Goal: Task Accomplishment & Management: Manage account settings

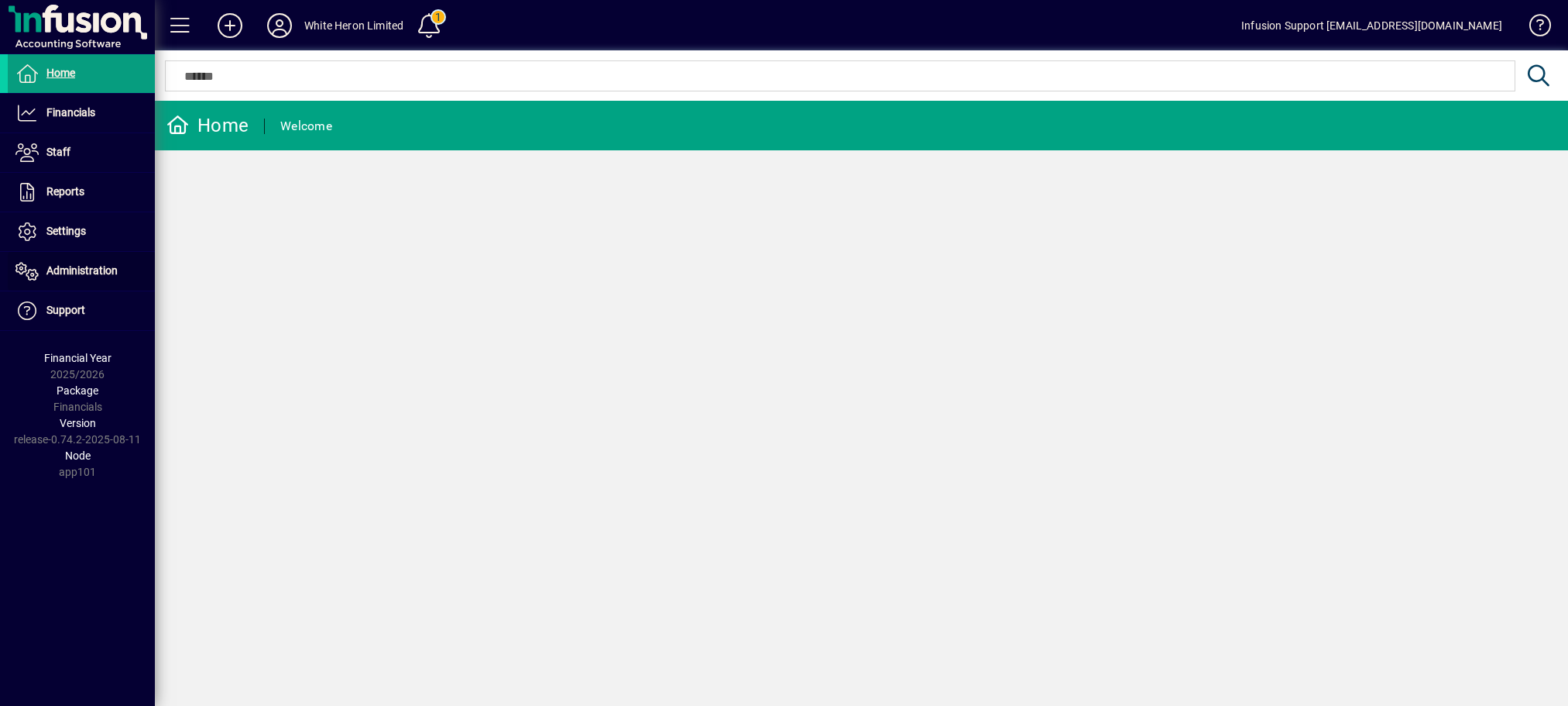
click at [93, 262] on span at bounding box center [81, 270] width 148 height 38
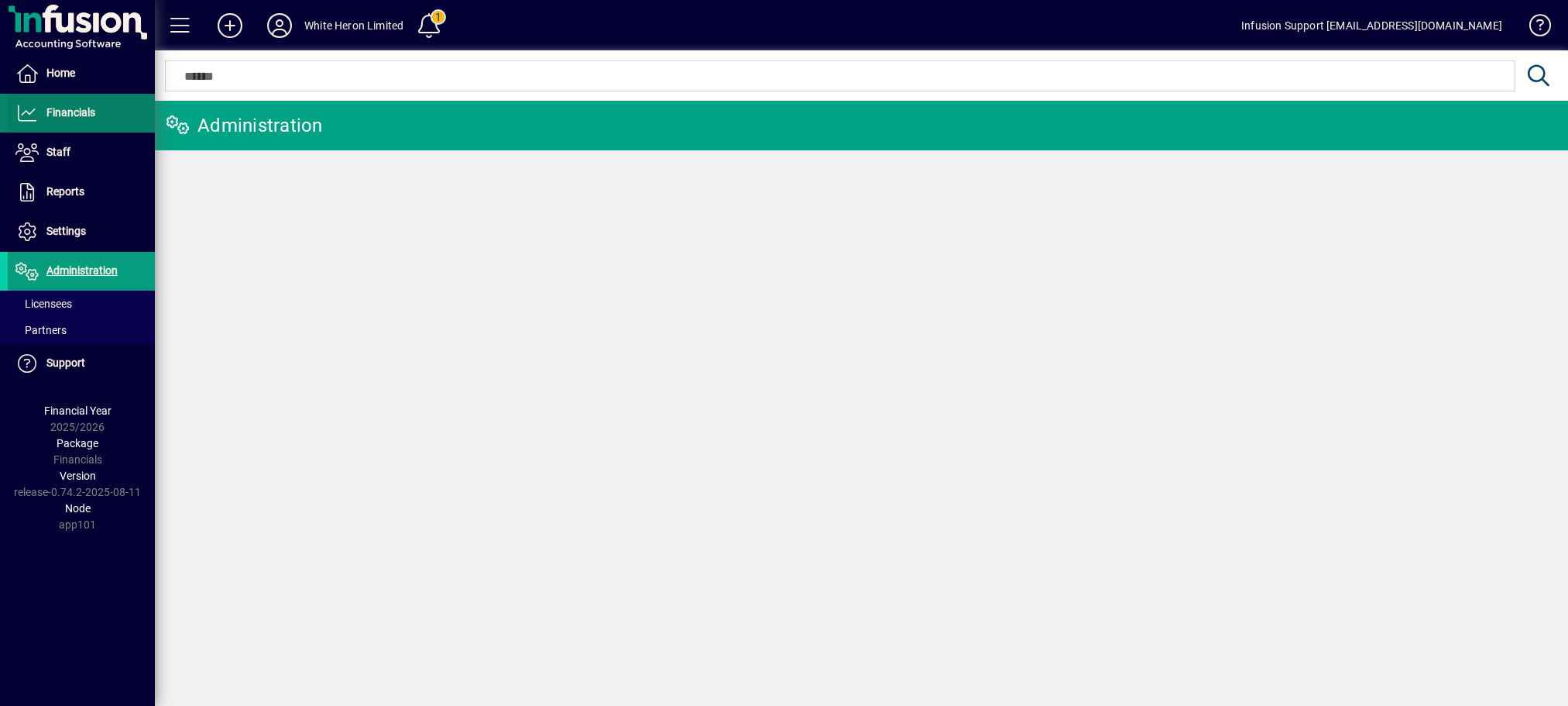
click at [77, 103] on span at bounding box center [81, 113] width 148 height 38
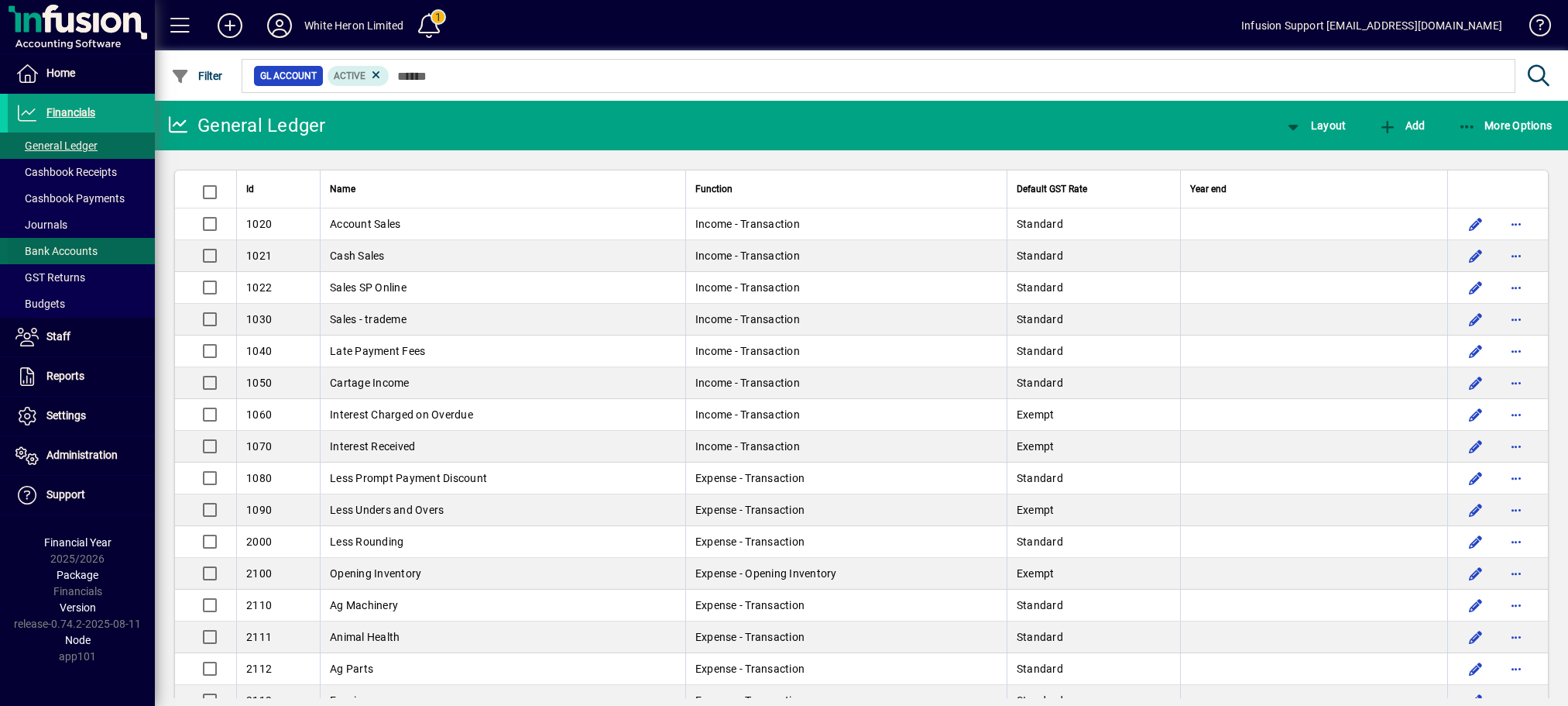
click at [58, 246] on span "Bank Accounts" at bounding box center [57, 251] width 82 height 13
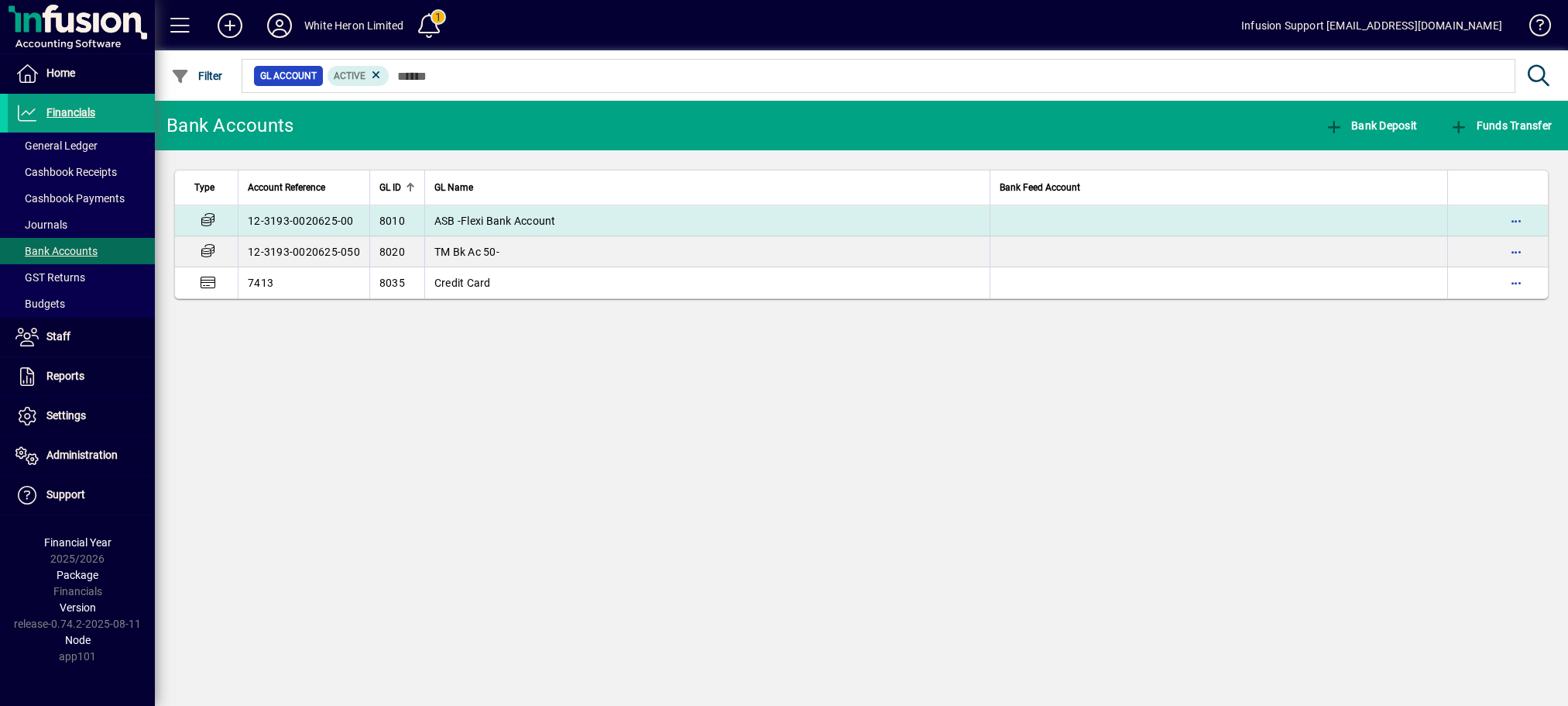
click at [536, 216] on span "ASB -Flexi Bank Account" at bounding box center [495, 221] width 122 height 13
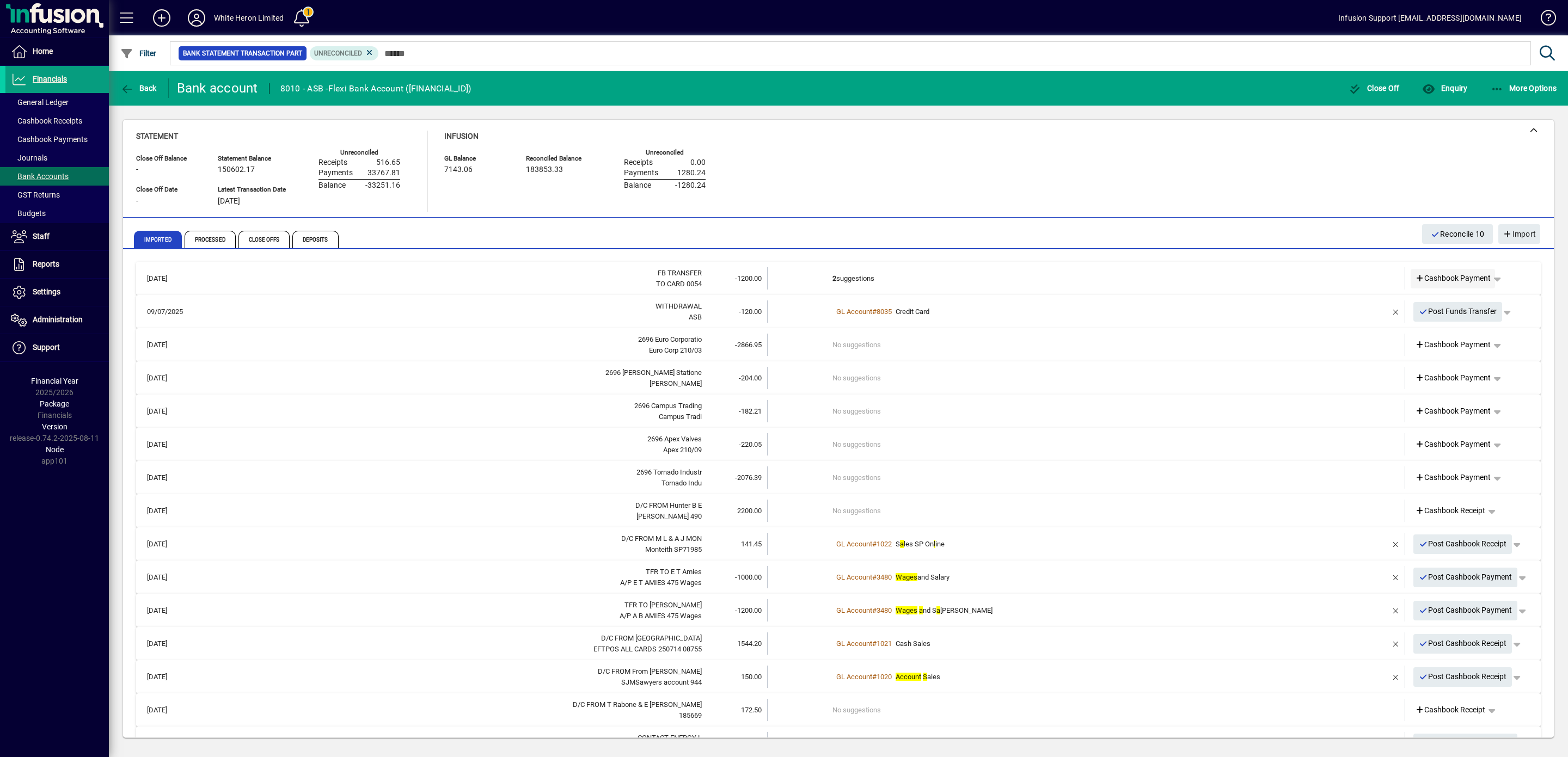
click at [1102, 275] on span "Cashbook Payment" at bounding box center [1453, 278] width 76 height 12
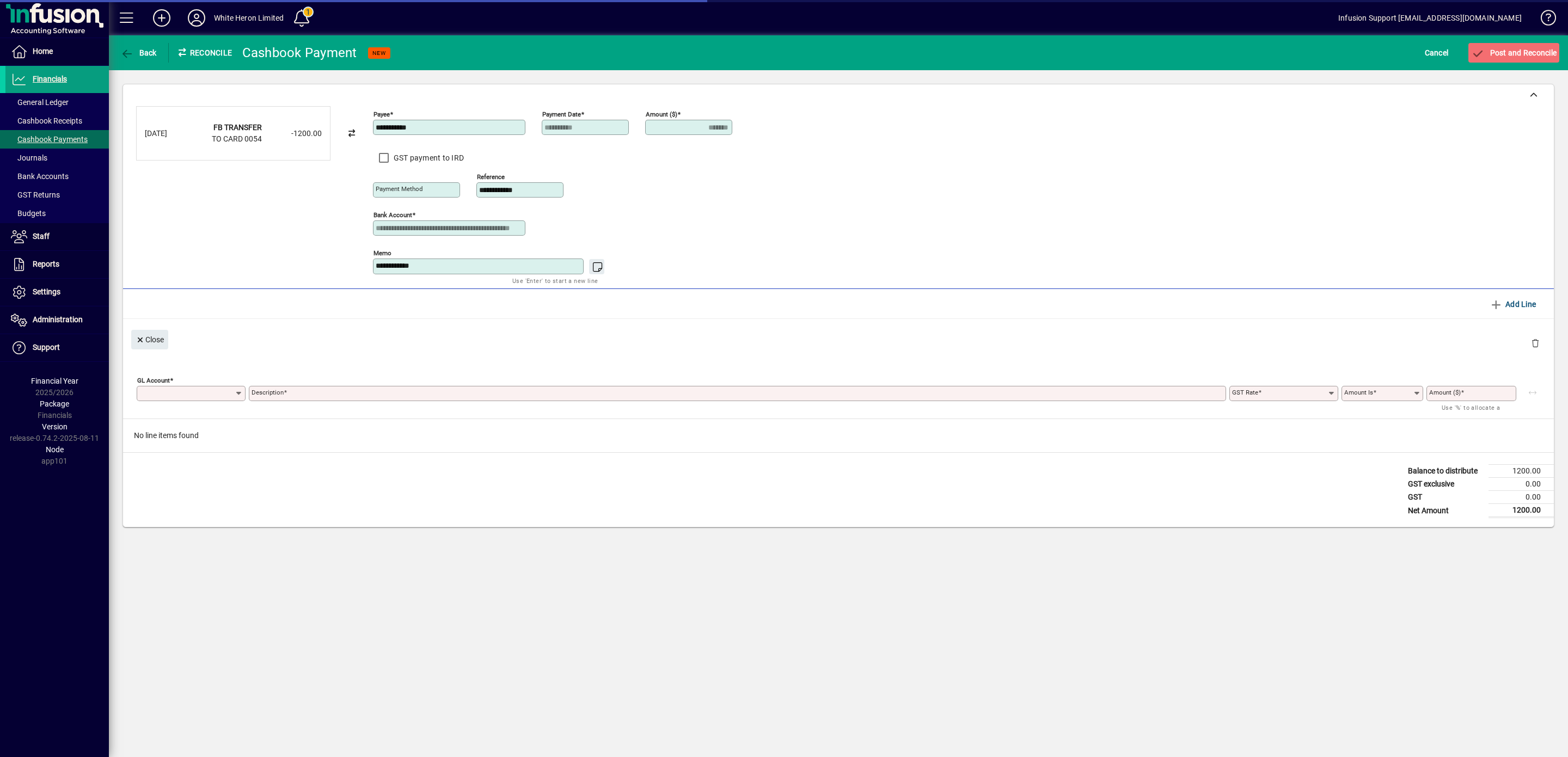
type input "**********"
type input "*******"
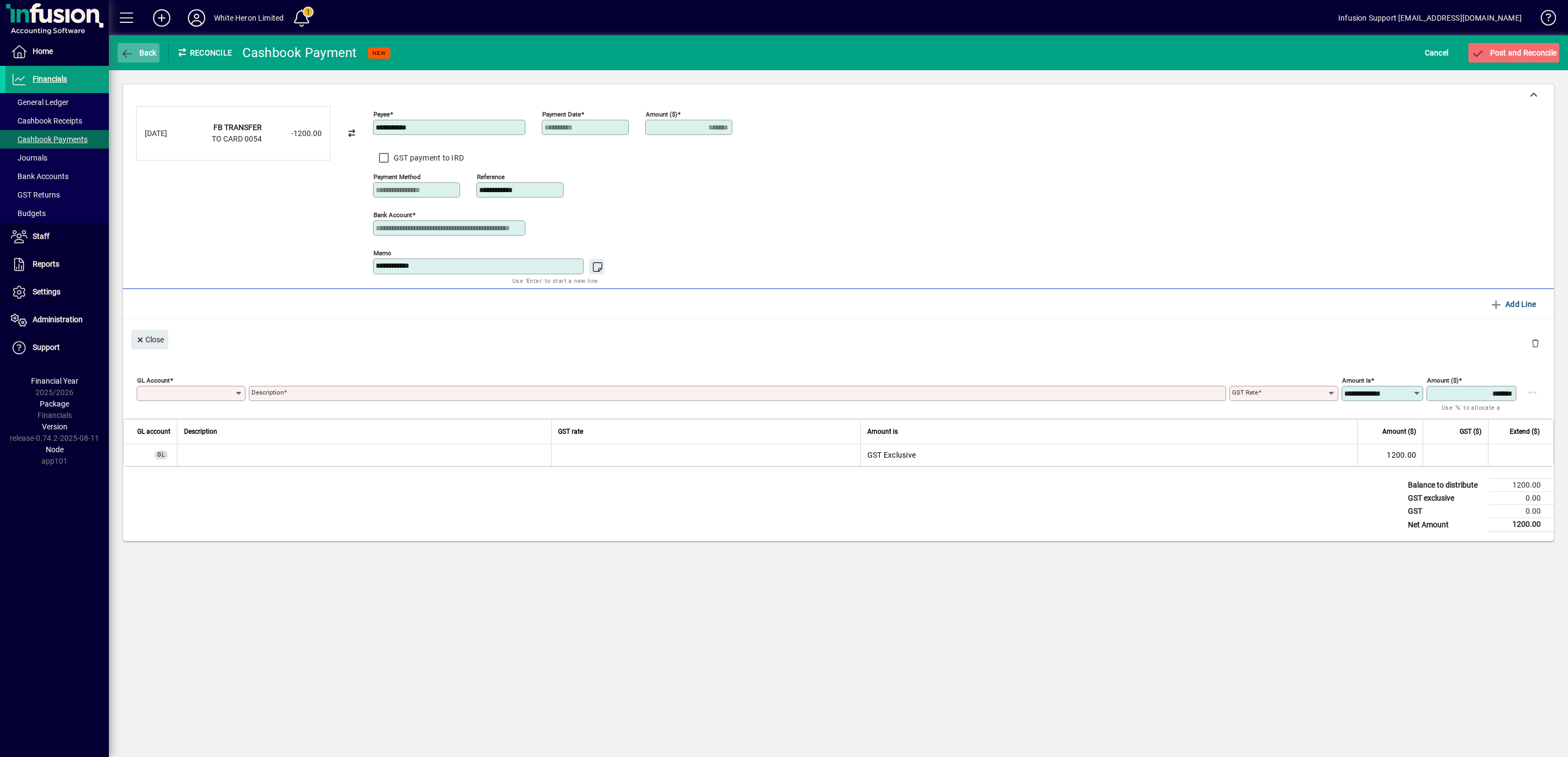
click at [124, 54] on icon "button" at bounding box center [127, 53] width 14 height 11
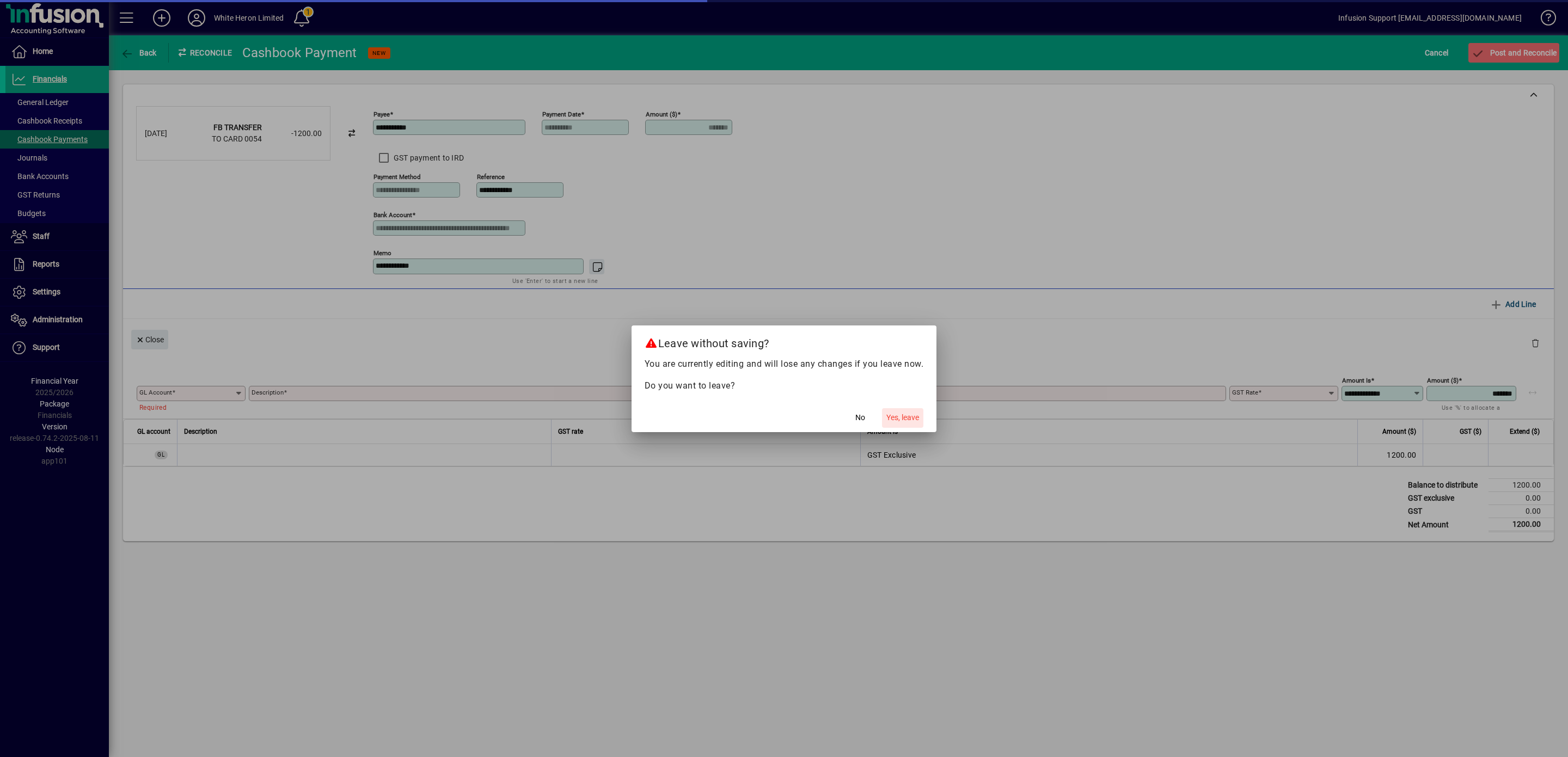
click at [893, 415] on span "Yes, leave" at bounding box center [902, 417] width 33 height 12
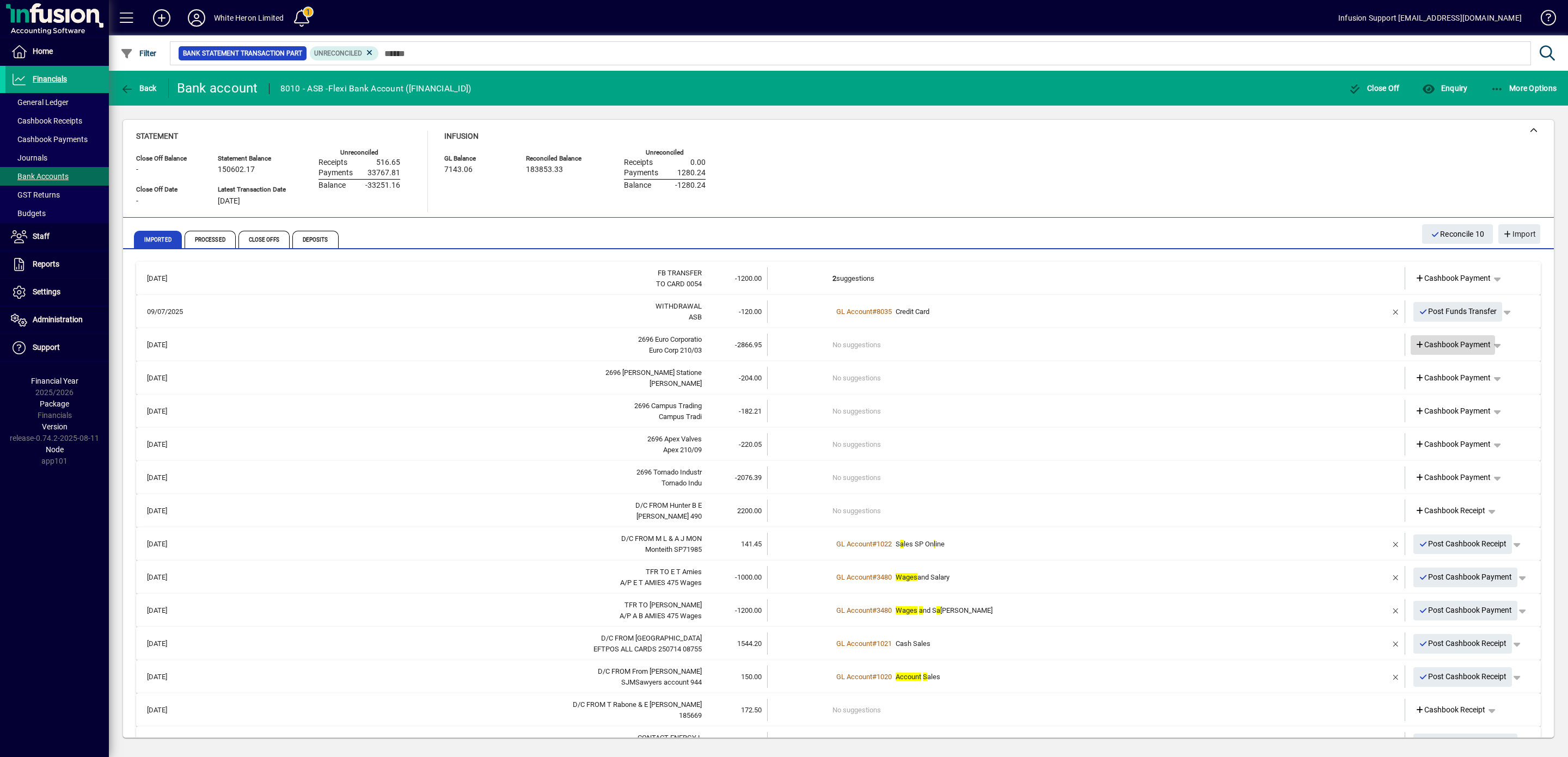
click at [1102, 346] on span "Cashbook Payment" at bounding box center [1453, 345] width 76 height 12
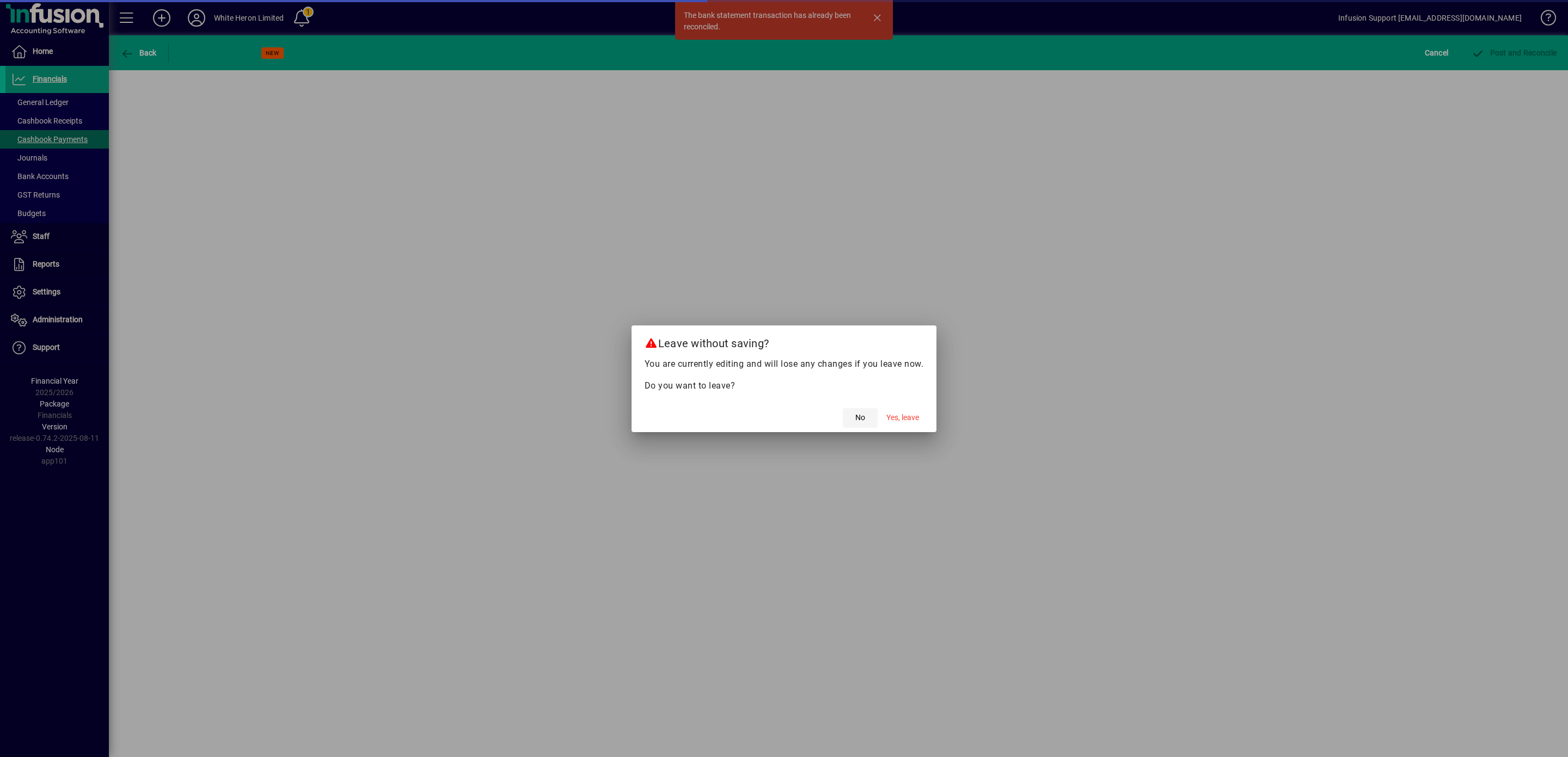
click at [858, 417] on span "No" at bounding box center [860, 417] width 10 height 12
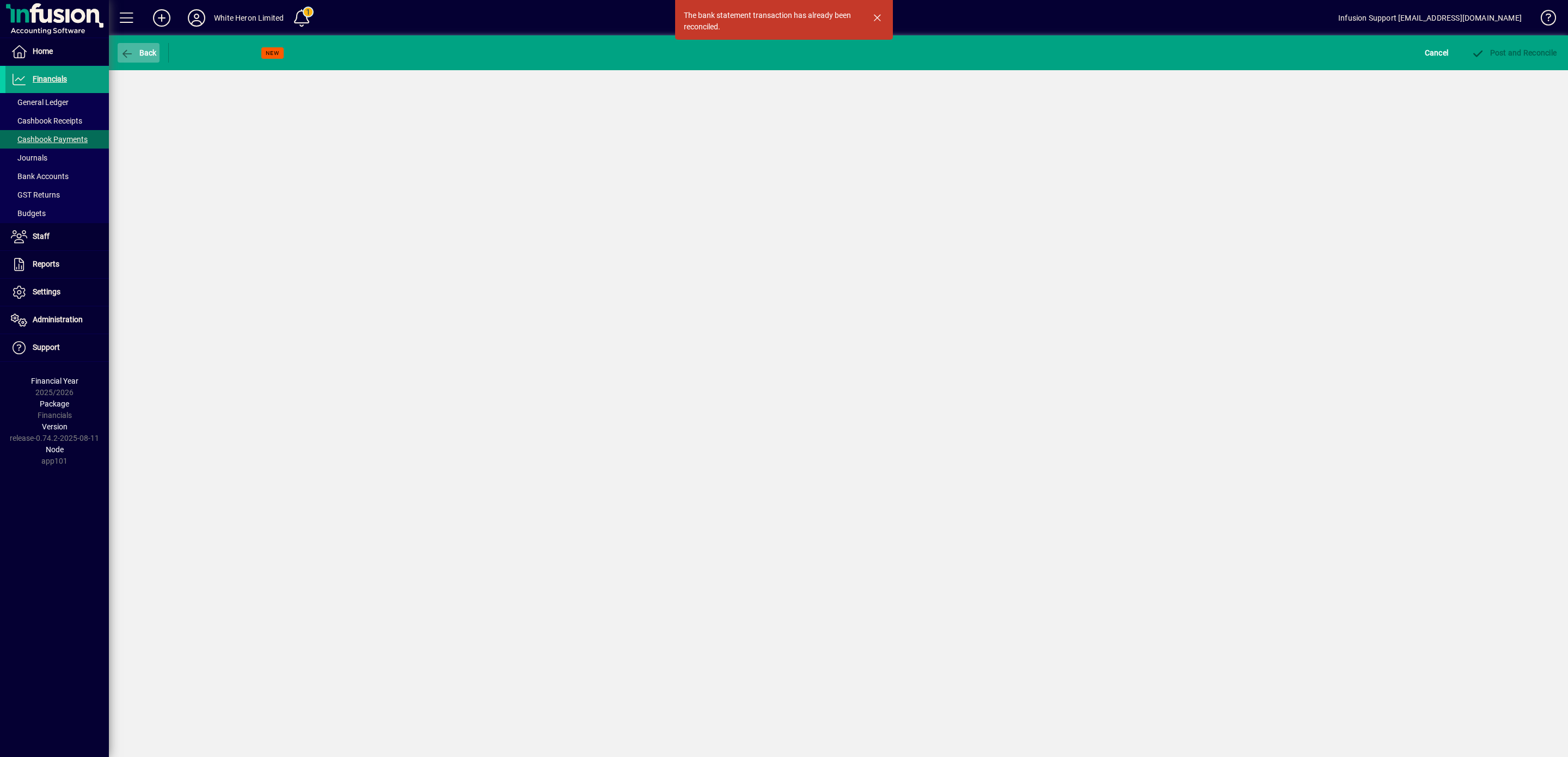
click at [131, 53] on icon "button" at bounding box center [127, 53] width 14 height 11
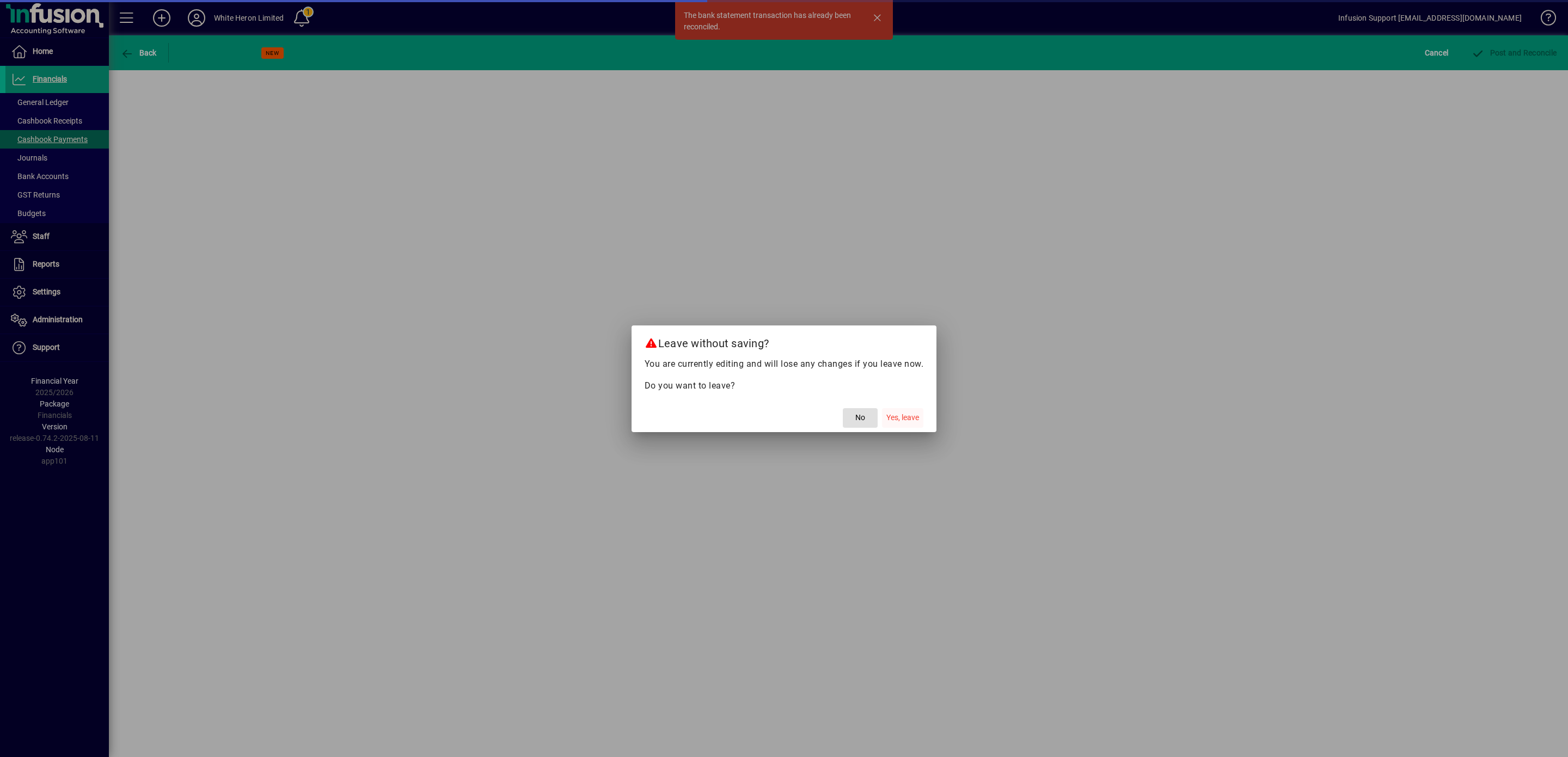
click at [908, 419] on span "Yes, leave" at bounding box center [902, 417] width 33 height 12
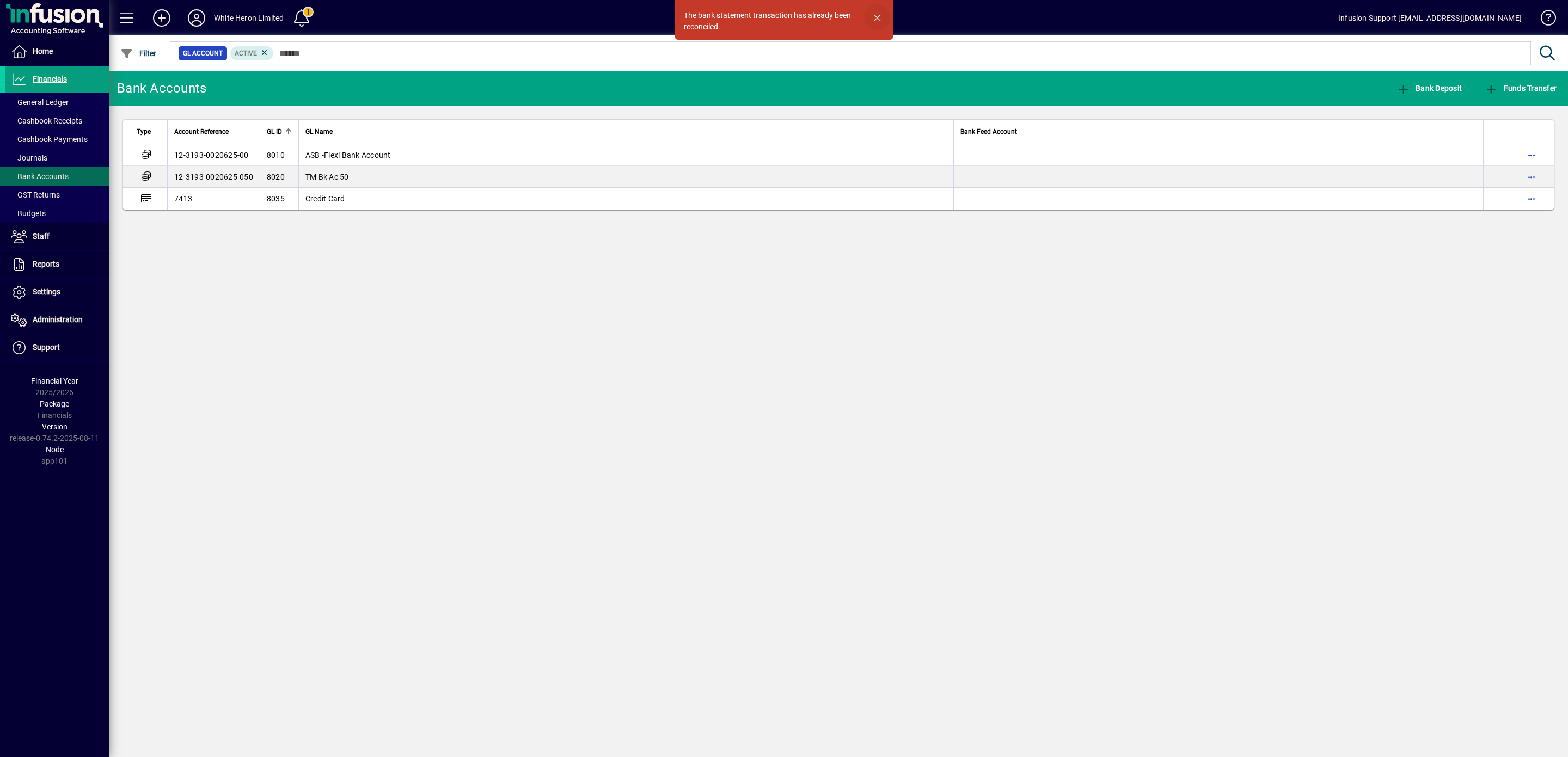
click at [876, 17] on span "button" at bounding box center [877, 17] width 26 height 26
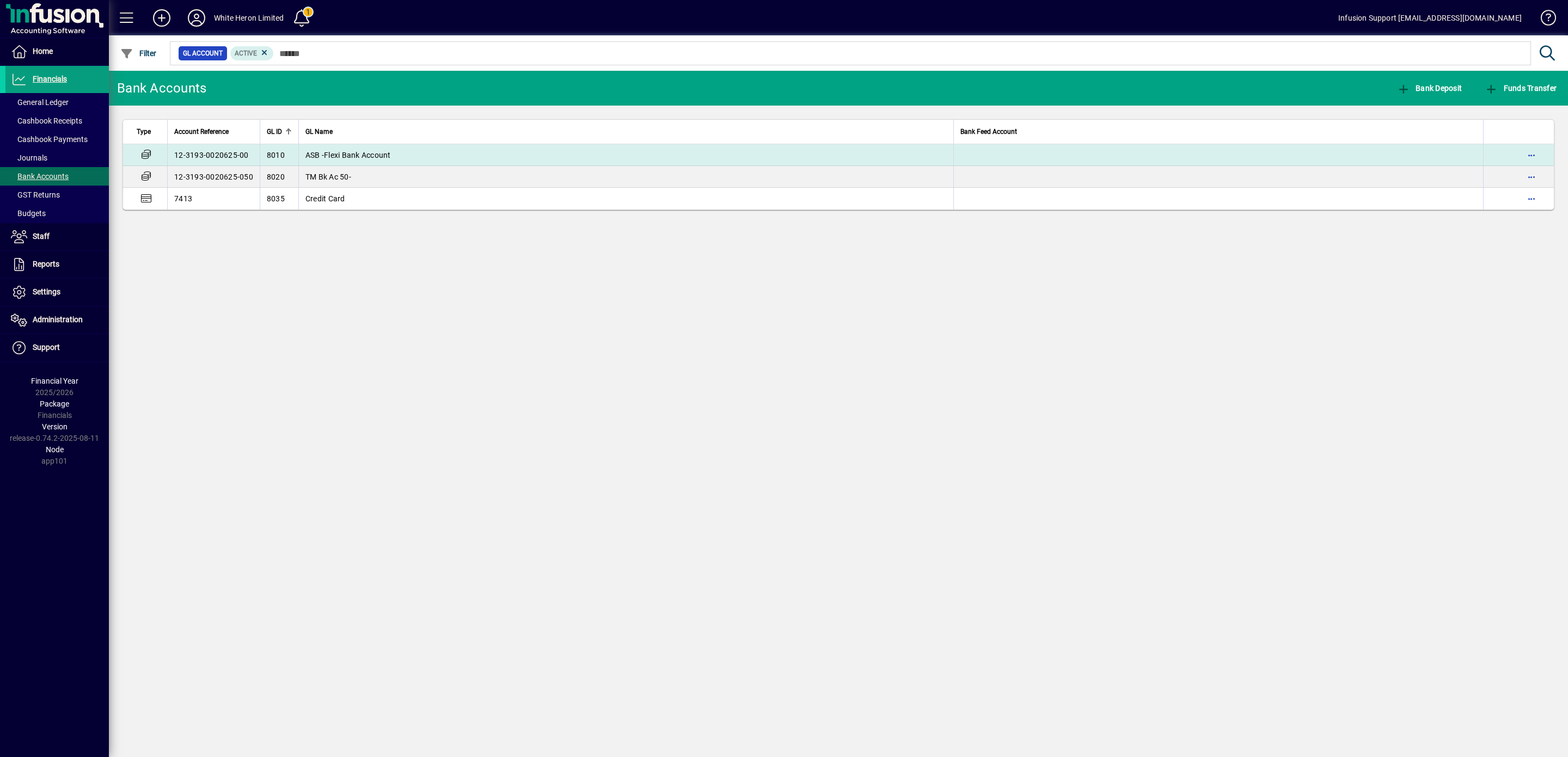
click at [342, 153] on span "ASB -Flexi Bank Account" at bounding box center [348, 155] width 86 height 9
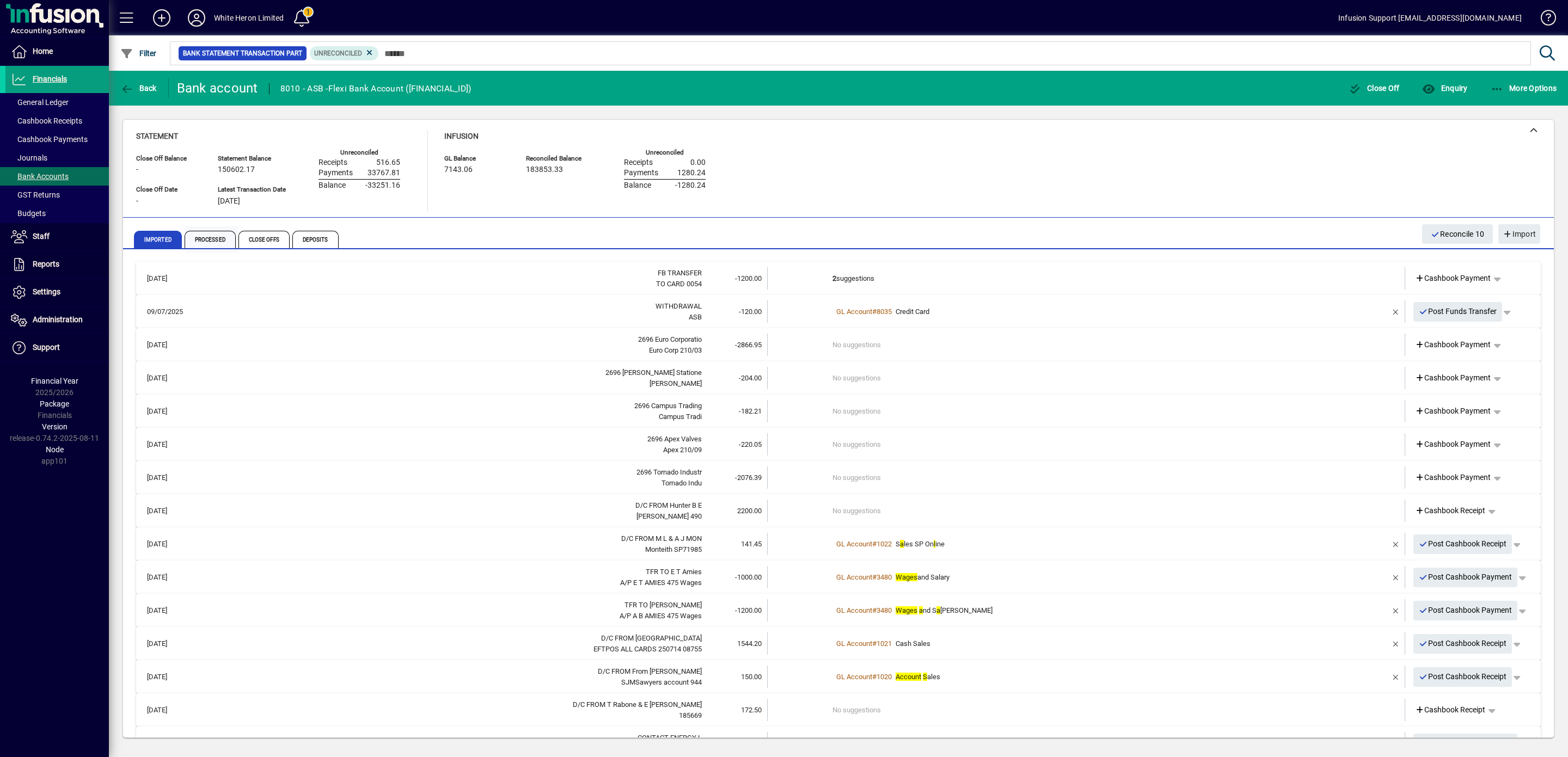
click at [218, 240] on span "Processed" at bounding box center [209, 239] width 51 height 17
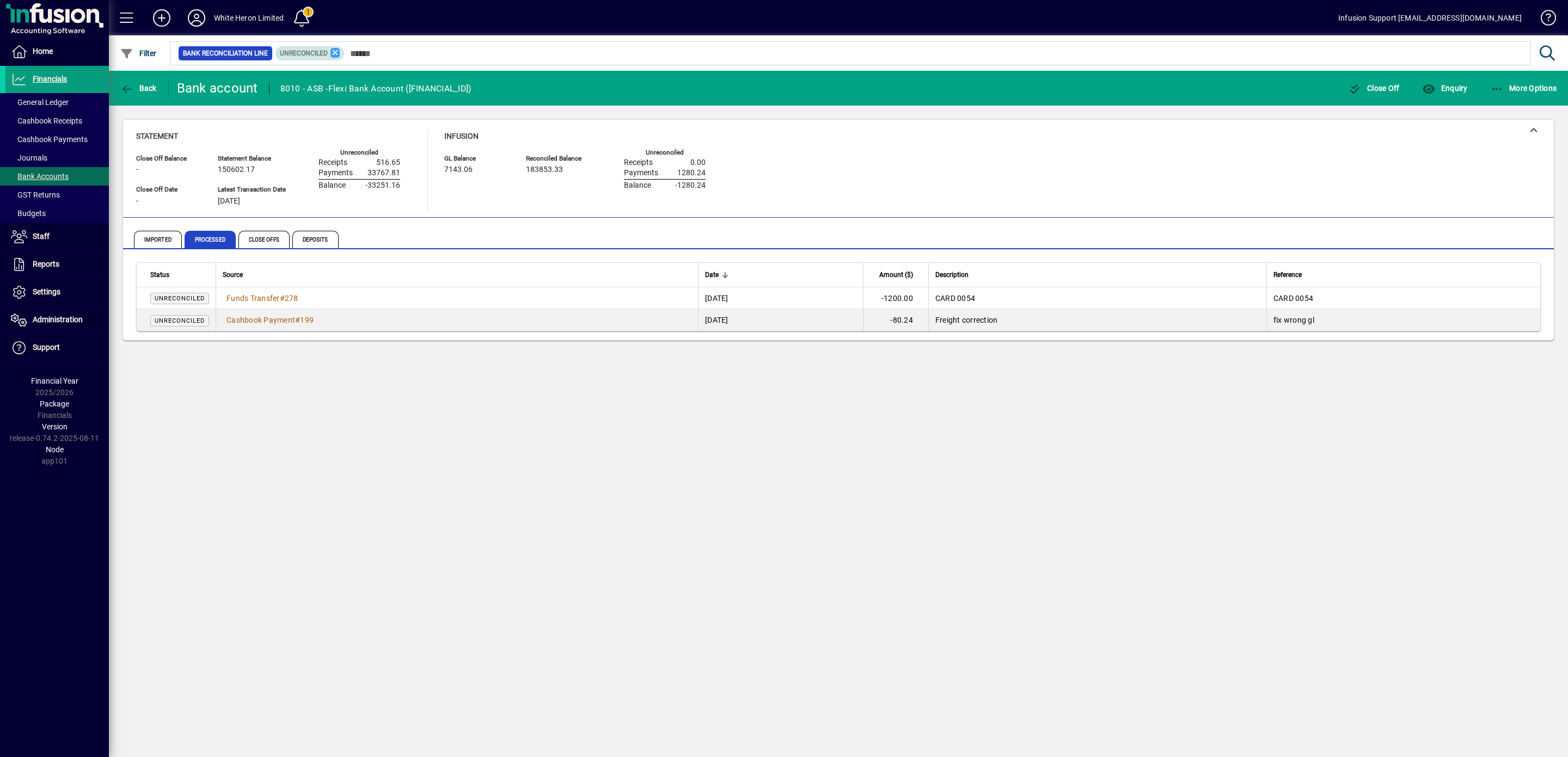
click at [340, 52] on icon at bounding box center [335, 52] width 10 height 10
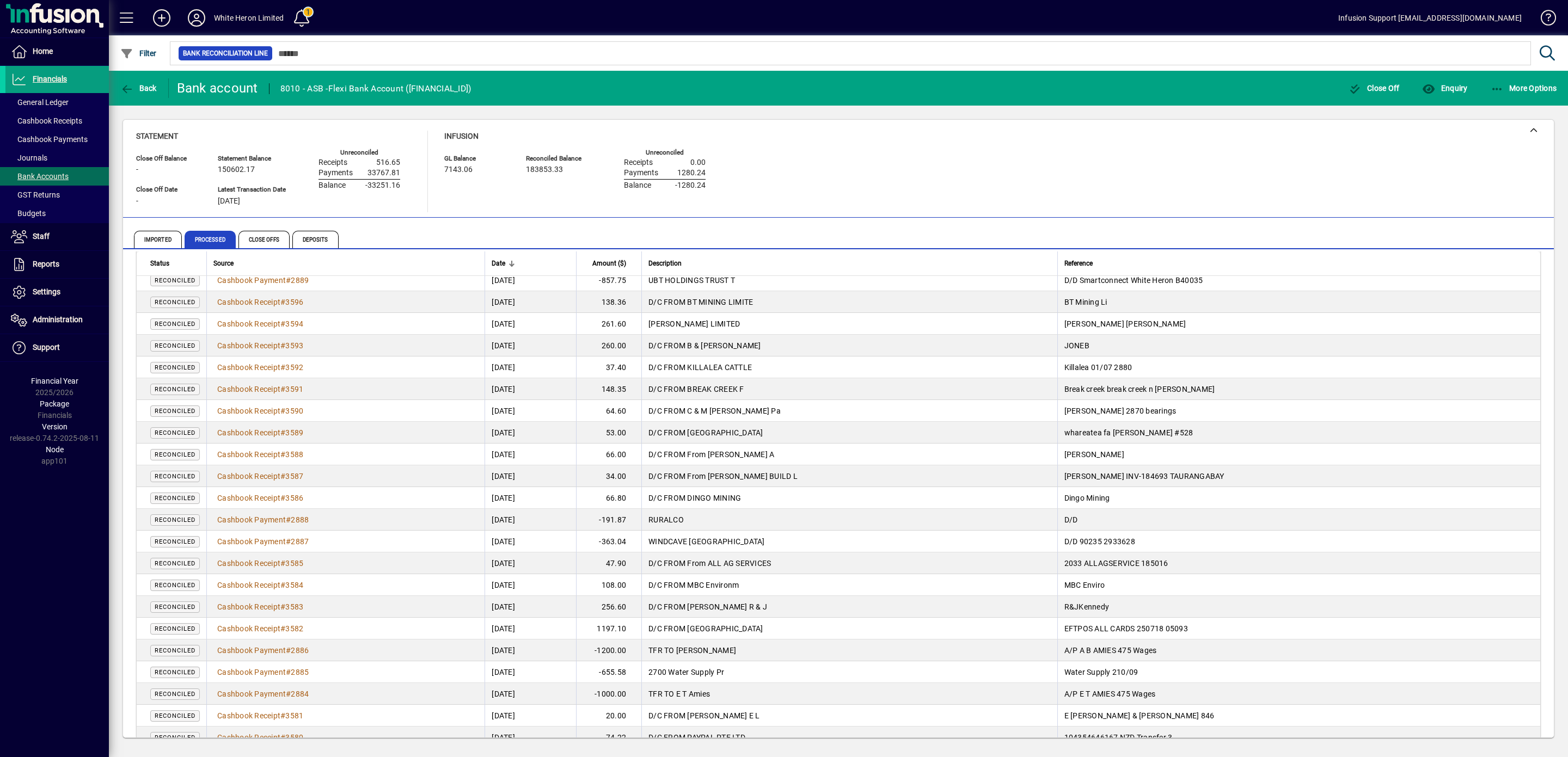
scroll to position [1767, 0]
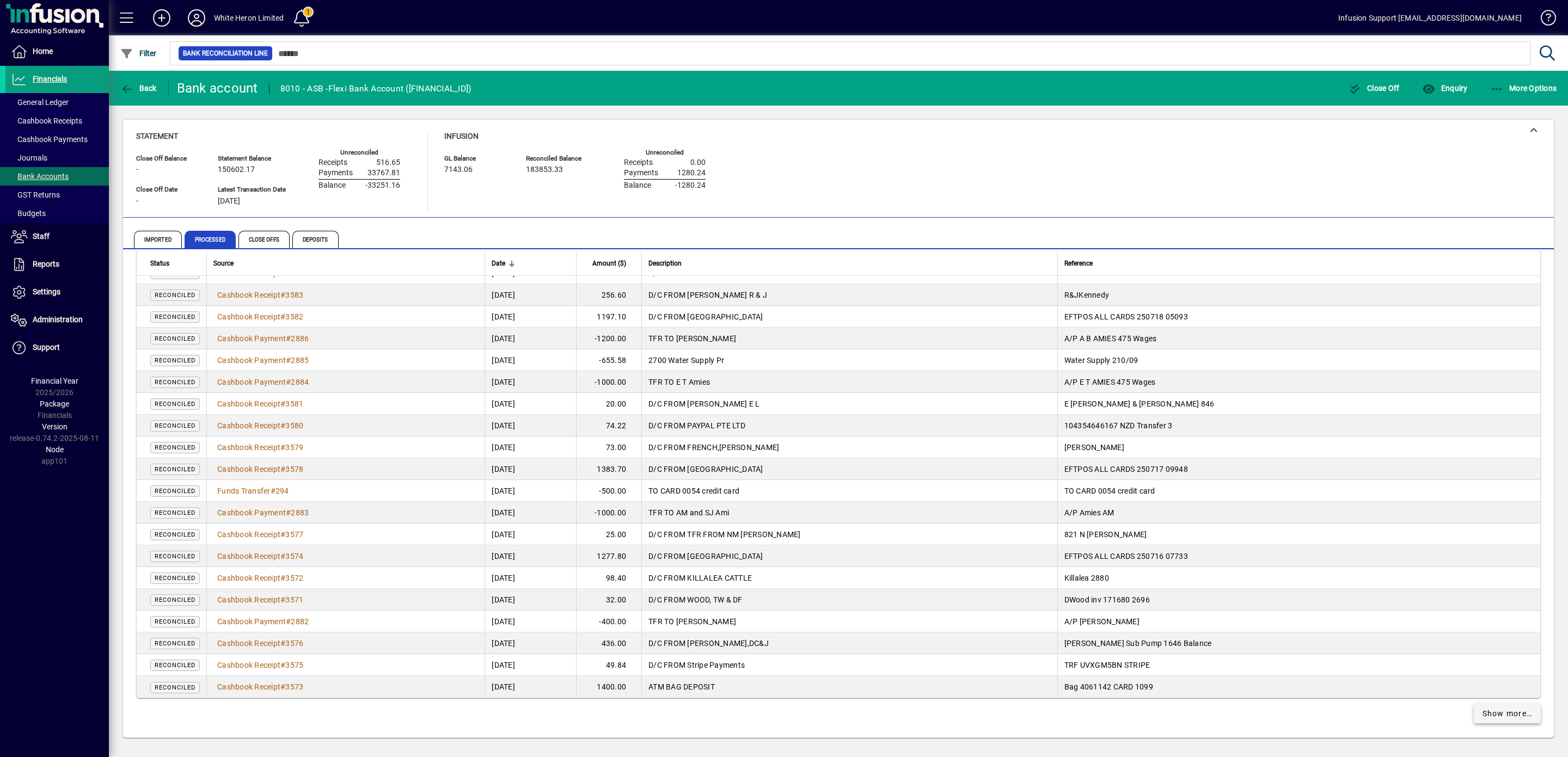
click at [1102, 495] on span "Show more…" at bounding box center [1507, 714] width 50 height 12
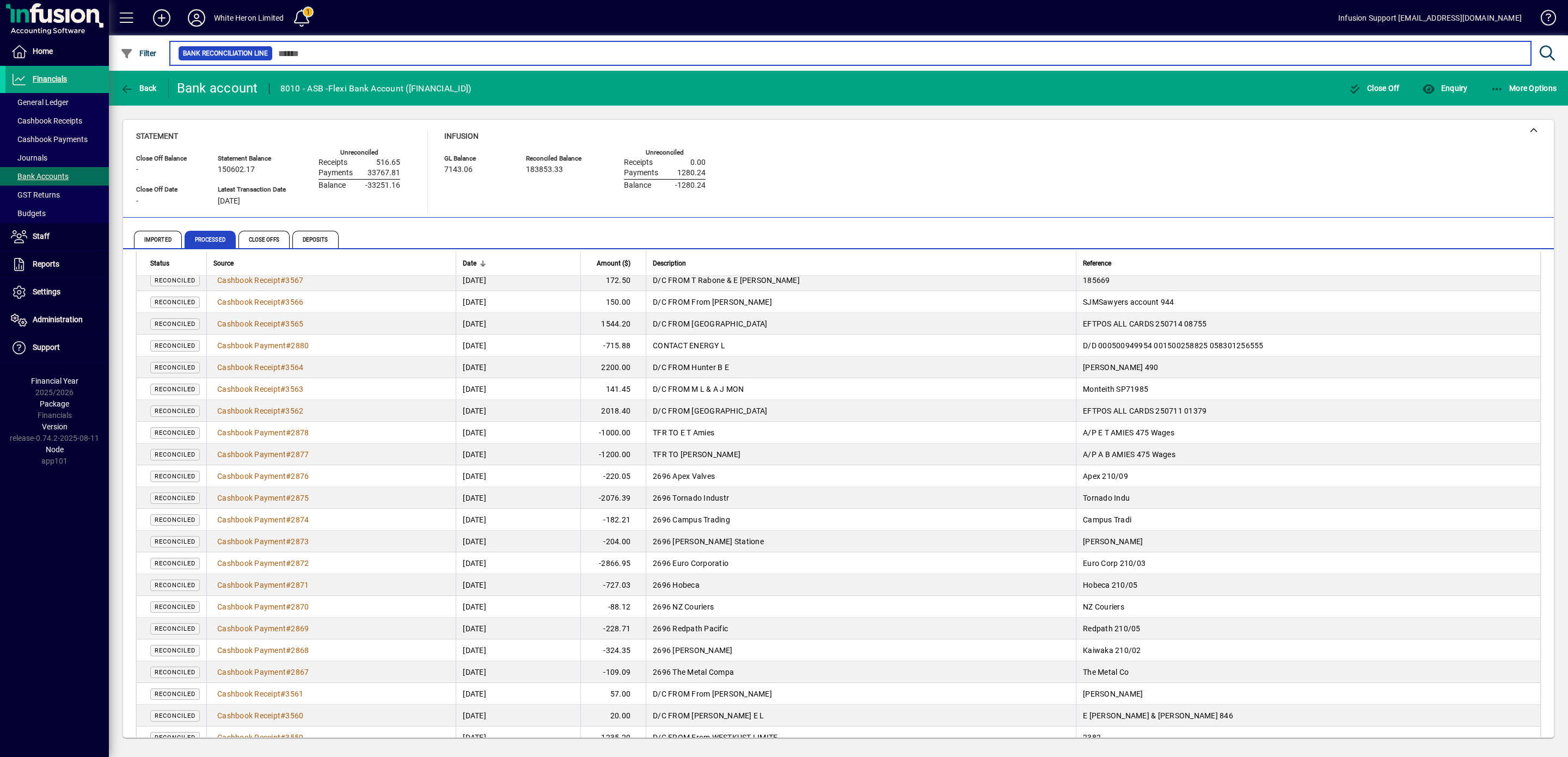
scroll to position [2252, 0]
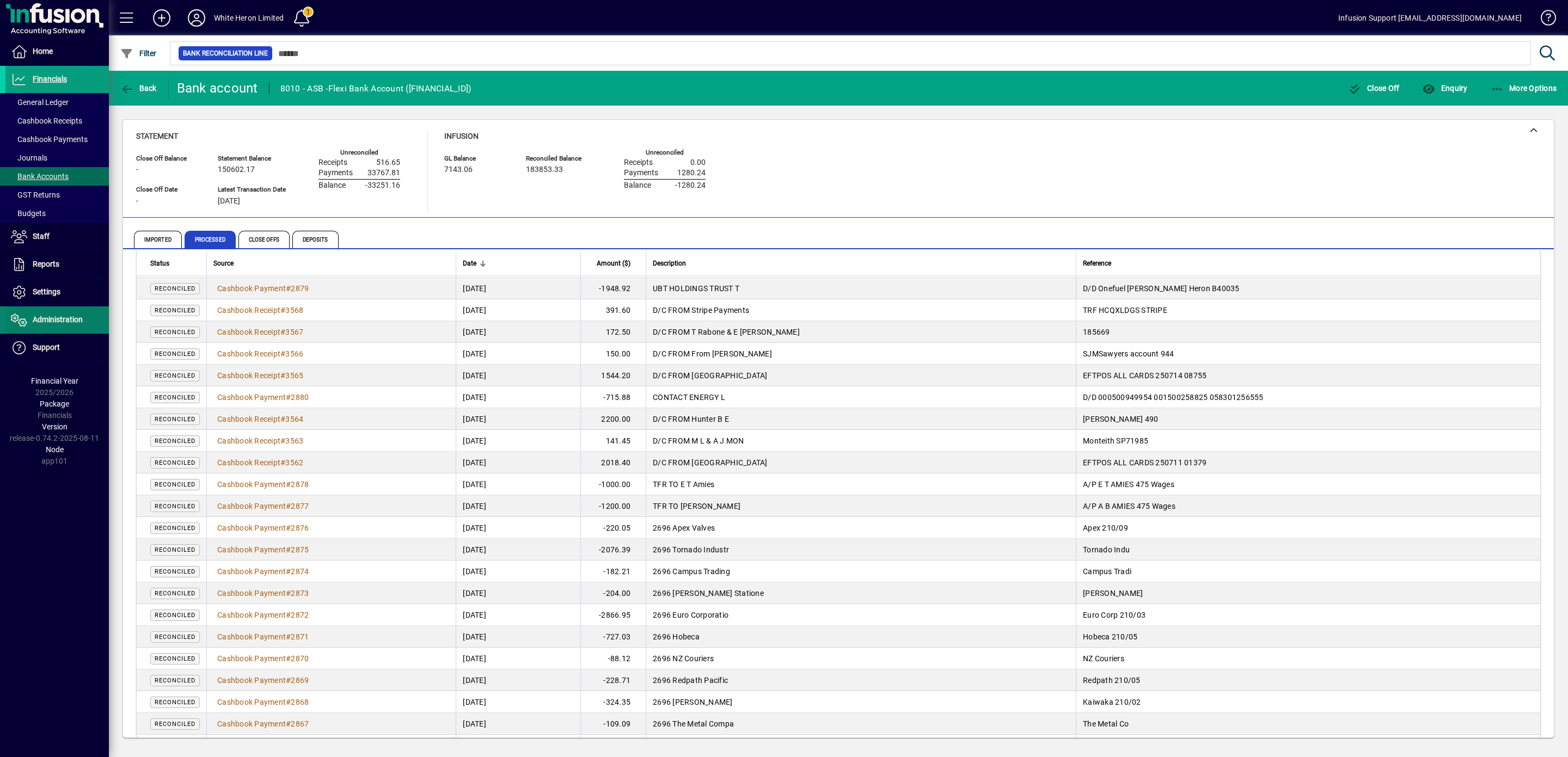
click at [54, 320] on span "Administration" at bounding box center [58, 320] width 50 height 9
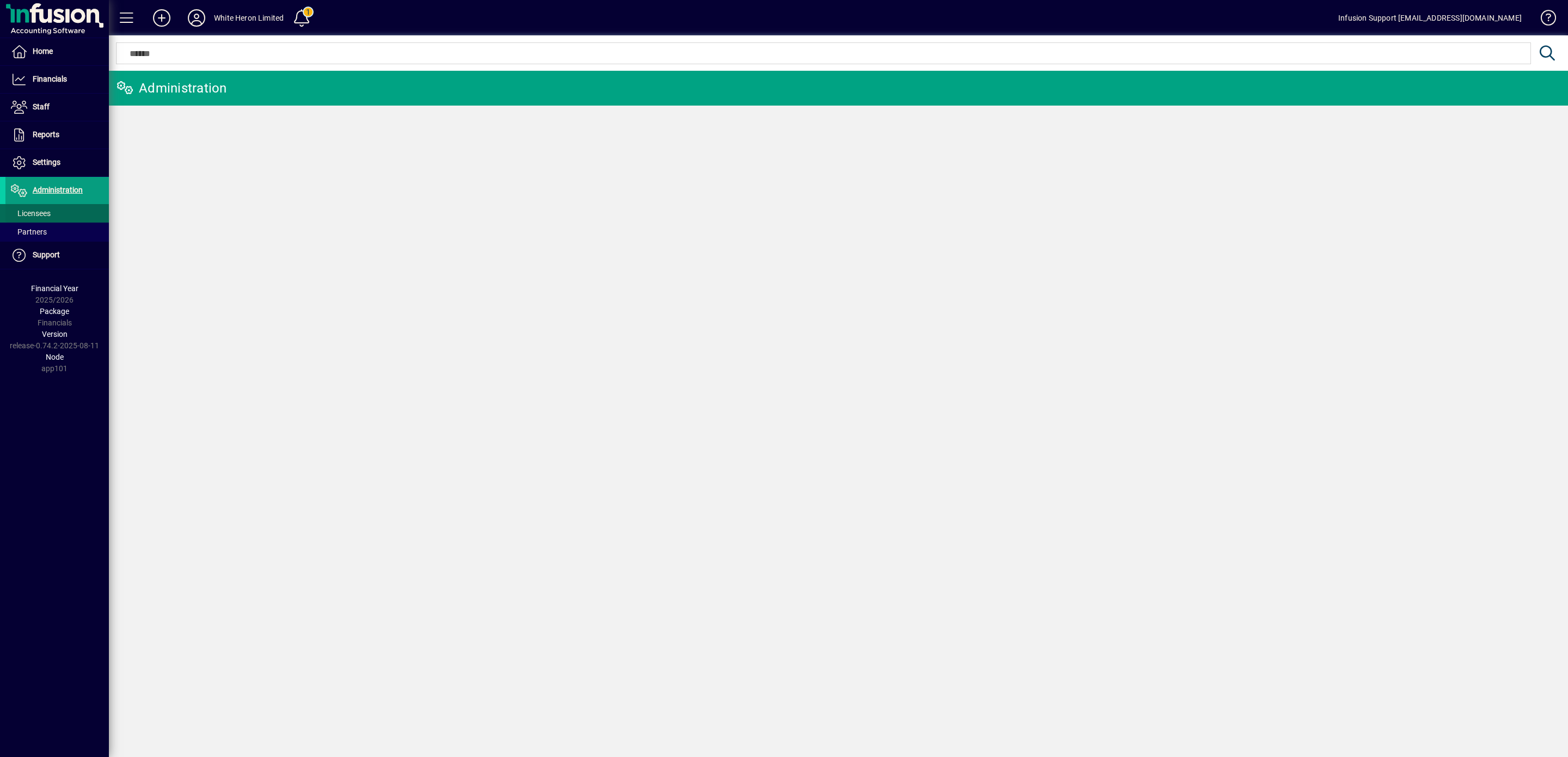
click at [44, 213] on span "Licensees" at bounding box center [31, 213] width 40 height 9
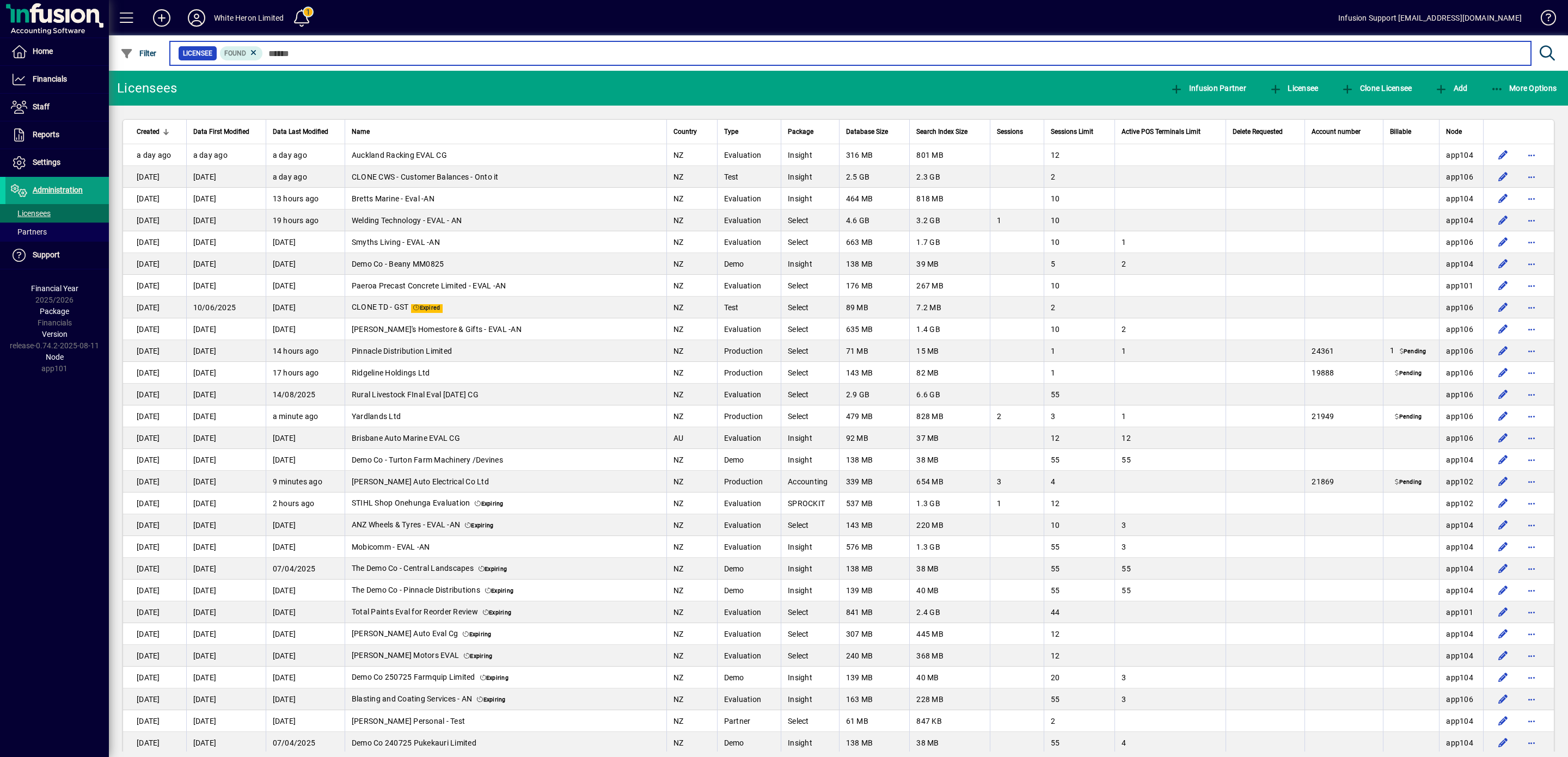
click at [335, 52] on input "text" at bounding box center [893, 53] width 1259 height 15
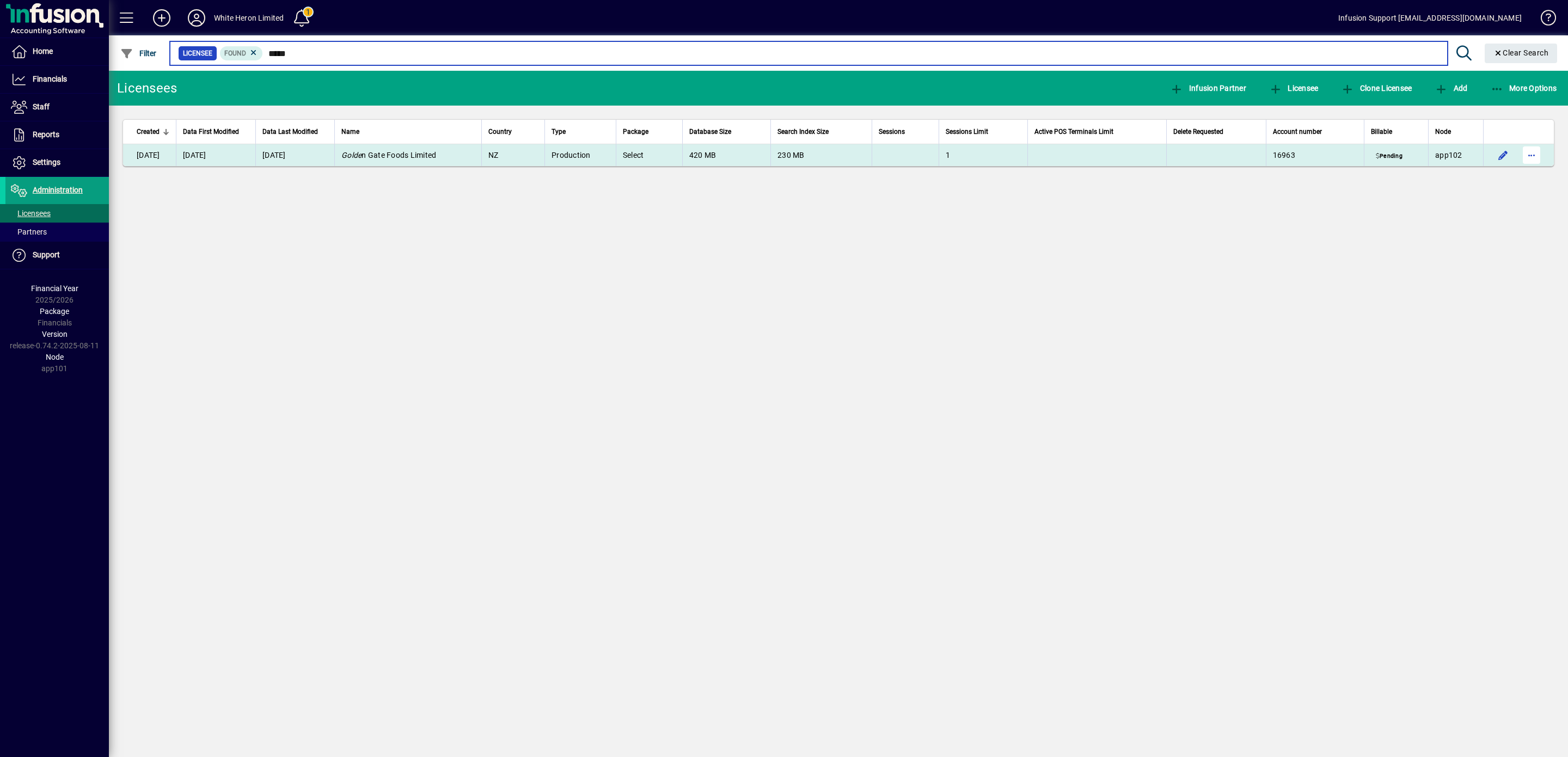
type input "*****"
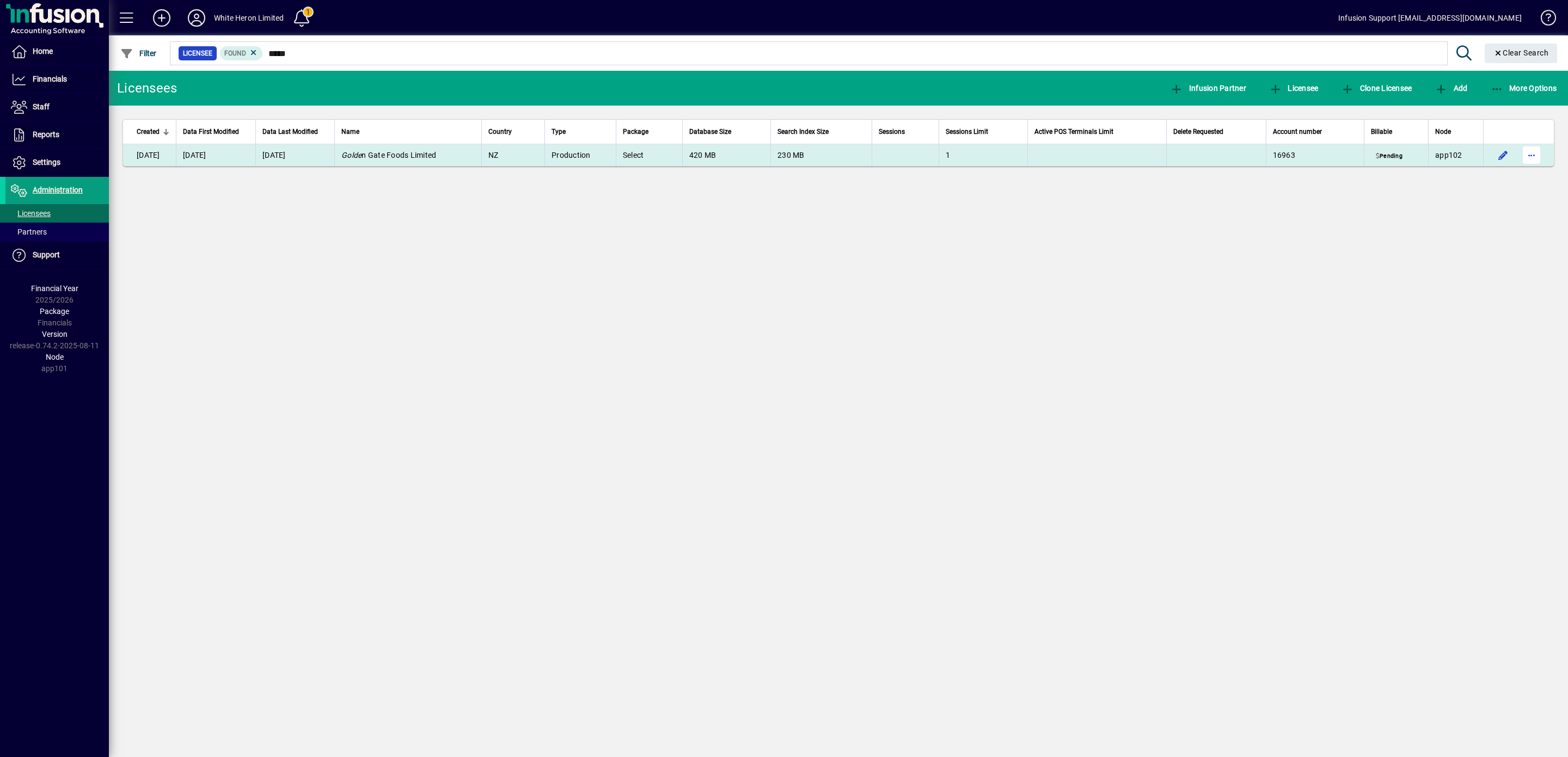
click at [1102, 158] on span "button" at bounding box center [1531, 155] width 26 height 26
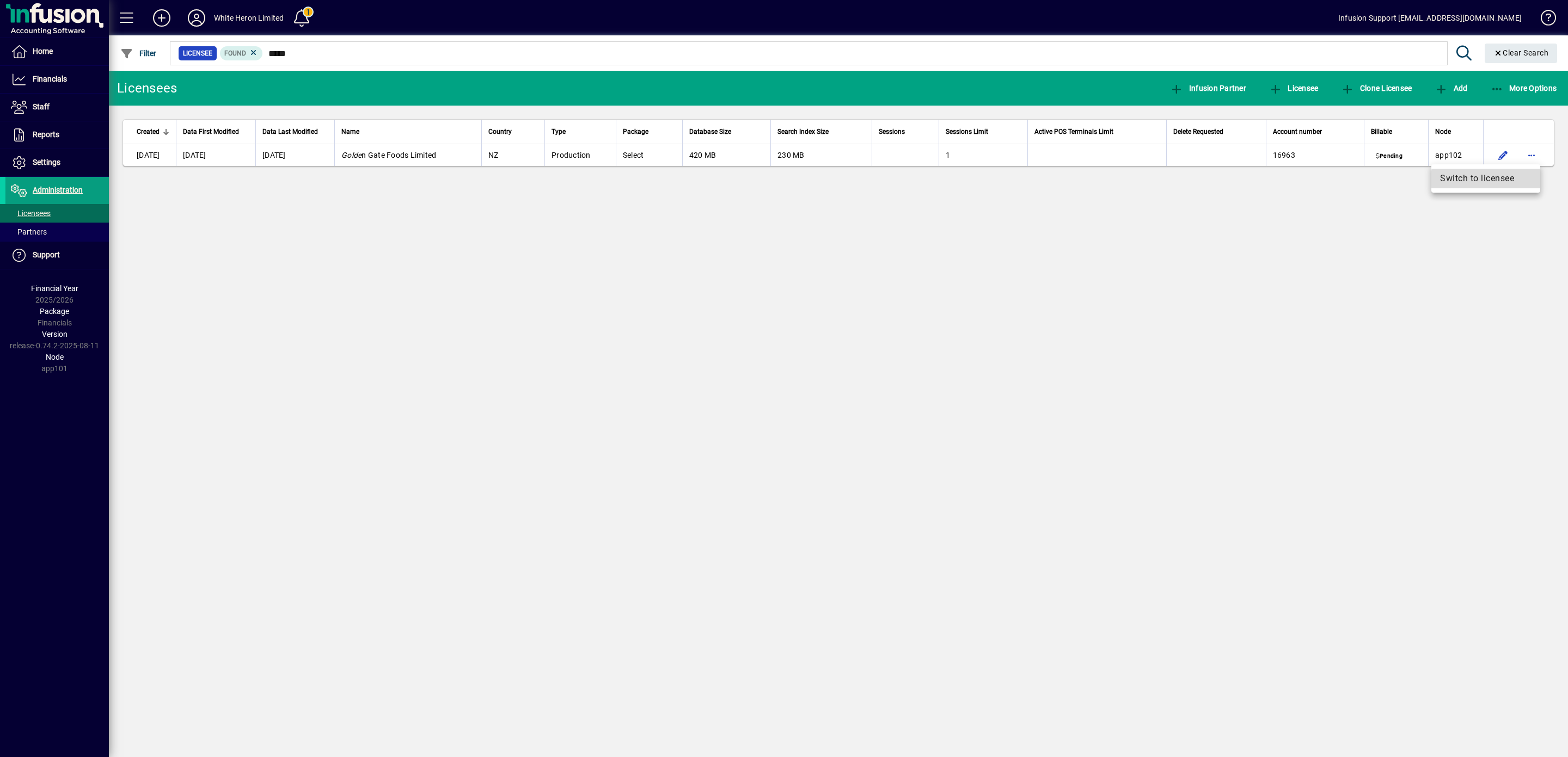
click at [1102, 179] on span "Switch to licensee" at bounding box center [1486, 178] width 92 height 13
